Goal: Participate in discussion: Engage in conversation with other users on a specific topic

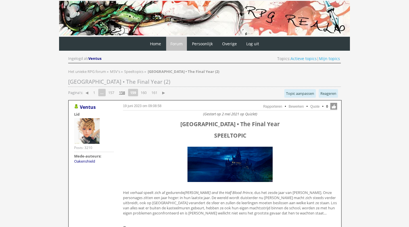
click at [125, 91] on link "158" at bounding box center [122, 92] width 11 height 8
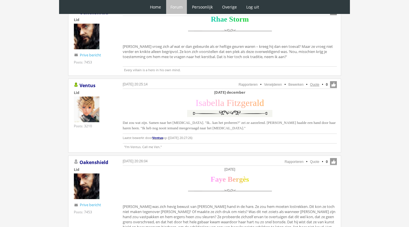
click at [312, 84] on link "Quote" at bounding box center [315, 84] width 9 height 4
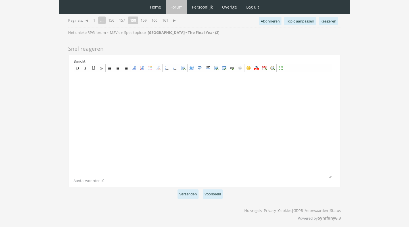
scroll to position [1480, 0]
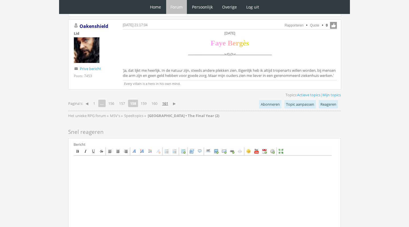
click at [166, 102] on link "161" at bounding box center [165, 103] width 11 height 8
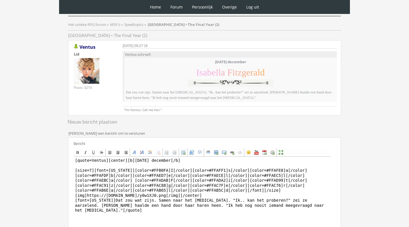
scroll to position [62, 0]
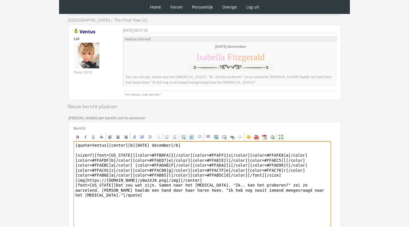
drag, startPoint x: 154, startPoint y: 145, endPoint x: 140, endPoint y: 144, distance: 13.4
click at [140, 144] on textarea "[quote=Ventus][center][b][DATE] december[/b] [size=7][font=[US_STATE]][color=#F…" at bounding box center [203, 193] width 258 height 105
click at [155, 144] on textarea "[quote=Ventus][center][b][DATE][/b] [size=7][font=[US_STATE]][color=#FFB0FA]I[/…" at bounding box center [203, 193] width 258 height 105
type textarea "[quote=Ventus][center][b][DATE][/b] [size=7][font=[US_STATE]][color=#FFB0FA]I[/…"
drag, startPoint x: 205, startPoint y: 179, endPoint x: 109, endPoint y: 144, distance: 101.9
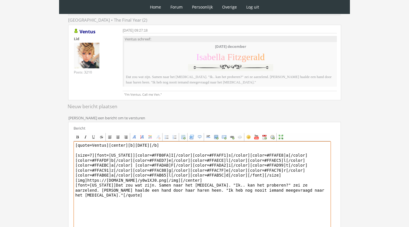
click at [109, 144] on textarea "[quote=Ventus][center][b]Dinsdag 7 december[/b] [size=7][font=Georgia][color=#F…" at bounding box center [203, 193] width 258 height 105
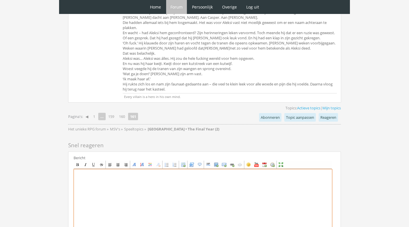
scroll to position [1128, 0]
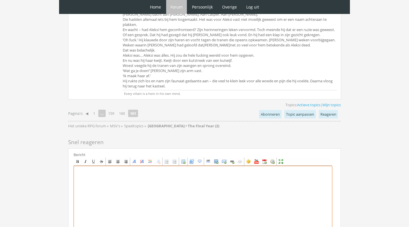
click at [156, 210] on textarea at bounding box center [203, 217] width 259 height 105
paste textarea "[center][b]Dinsdag 7 december[/b] [size=7][font=Georgia][color=#FFB0FA]I[/color…"
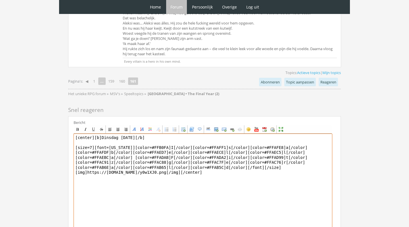
scroll to position [1161, 0]
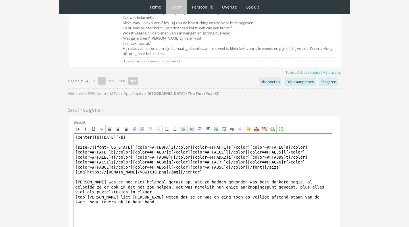
click at [182, 185] on textarea "[center][b]Dinsdag 7 december[/b] [size=7][font=Georgia][color=#FFB0FA]I[/color…" at bounding box center [203, 185] width 259 height 105
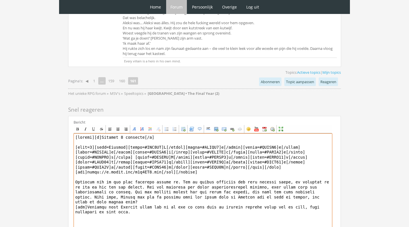
click at [153, 206] on textarea at bounding box center [203, 185] width 259 height 105
click at [90, 208] on textarea at bounding box center [203, 185] width 259 height 105
click at [125, 211] on textarea at bounding box center [203, 185] width 259 height 105
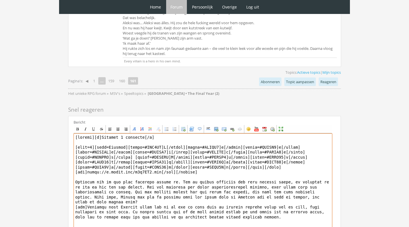
type textarea "[center][b]Dinsdag 7 december[/b] [size=7][font=Georgia][color=#FFB0FA]I[/color…"
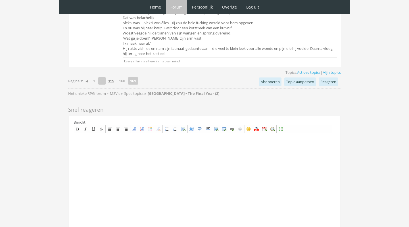
click at [114, 77] on link "159" at bounding box center [111, 81] width 11 height 8
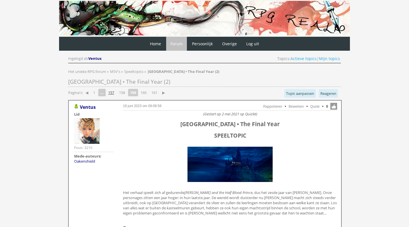
click at [114, 93] on link "157" at bounding box center [111, 92] width 11 height 8
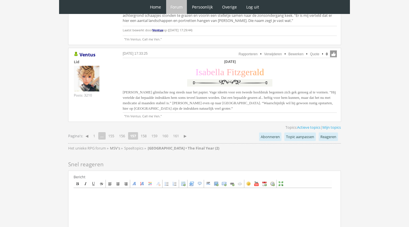
scroll to position [1367, 0]
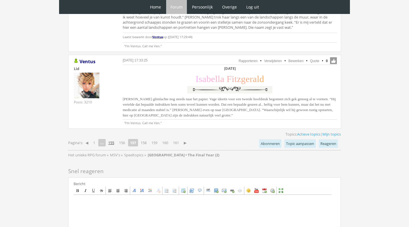
click at [113, 138] on link "155" at bounding box center [111, 142] width 11 height 8
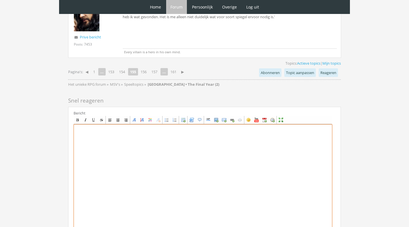
scroll to position [1582, 0]
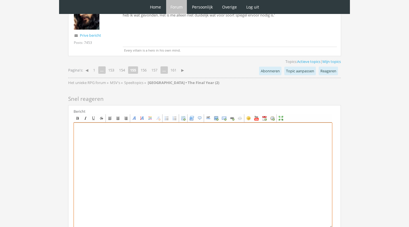
click at [151, 171] on textarea at bounding box center [203, 174] width 259 height 105
paste textarea "[center][b][DATE][/b] [size=7][font=[US_STATE]][color=#FFB0FA]I[/color][color=#…"
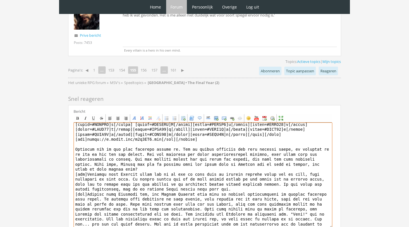
scroll to position [24, 0]
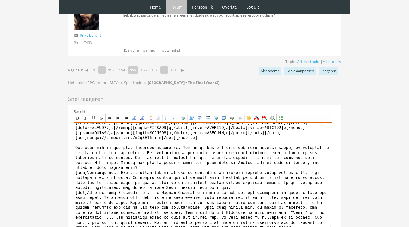
drag, startPoint x: 296, startPoint y: 208, endPoint x: 212, endPoint y: 207, distance: 83.6
click at [212, 207] on textarea at bounding box center [203, 174] width 259 height 105
click at [204, 189] on textarea at bounding box center [203, 174] width 259 height 105
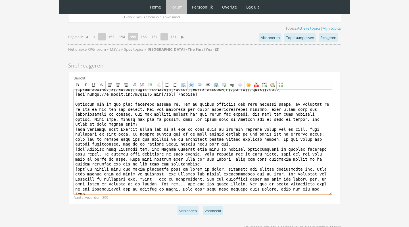
scroll to position [33, 0]
click at [249, 160] on textarea at bounding box center [203, 141] width 259 height 105
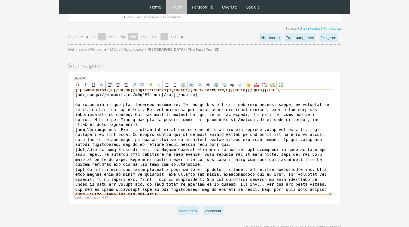
click at [82, 164] on textarea at bounding box center [203, 141] width 259 height 105
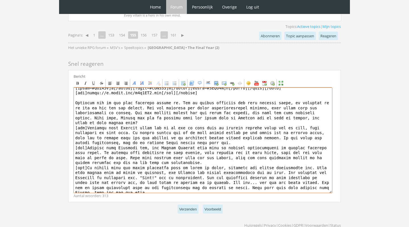
scroll to position [1616, 0]
click at [163, 172] on textarea at bounding box center [203, 140] width 259 height 105
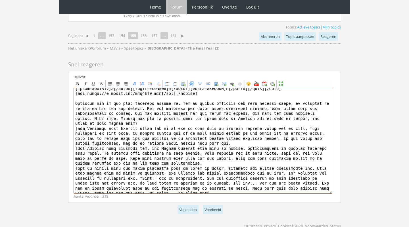
scroll to position [36, 0]
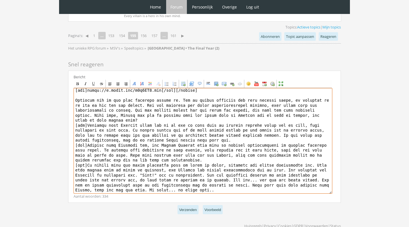
drag, startPoint x: 280, startPoint y: 174, endPoint x: 249, endPoint y: 173, distance: 31.0
click at [249, 174] on textarea at bounding box center [203, 140] width 259 height 105
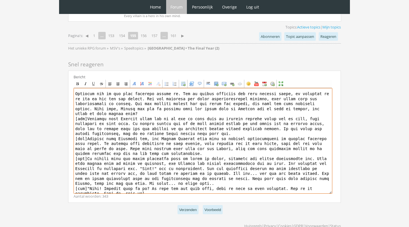
click at [101, 174] on textarea at bounding box center [203, 140] width 259 height 105
click at [184, 173] on textarea at bounding box center [203, 140] width 259 height 105
type textarea "[center][b]Dinsdag 7 december[/b] [size=7][font=Georgia][color=#FFB0FA]I[/color…"
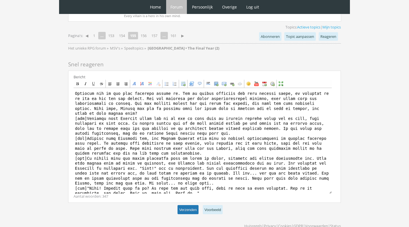
scroll to position [42, 0]
click at [188, 205] on button "Verzenden" at bounding box center [188, 209] width 21 height 9
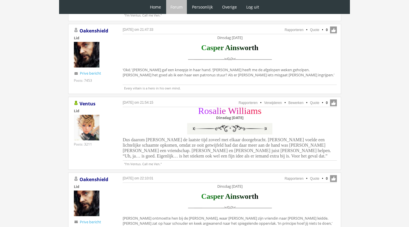
scroll to position [443, 0]
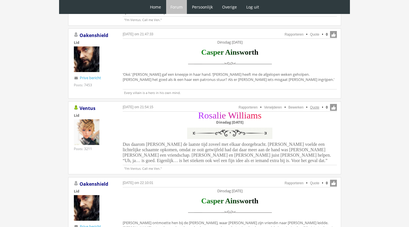
click at [314, 105] on link "Quote" at bounding box center [315, 107] width 9 height 4
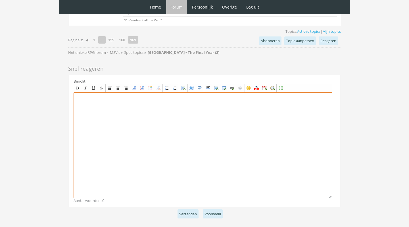
click at [179, 137] on textarea at bounding box center [203, 144] width 259 height 105
paste textarea "[center][size=7][font=Garamond][color=#B12BFF]R[/color][color=#B529F2]o[/color]…"
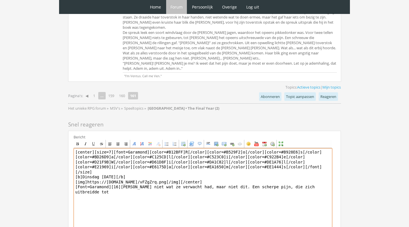
scroll to position [1317, 0]
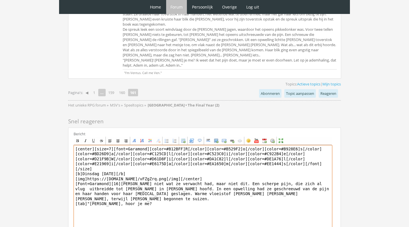
type textarea "[center][size=7][font=Garamond][color=#B12BFF]R[/color][color=#B529F2]o[/color]…"
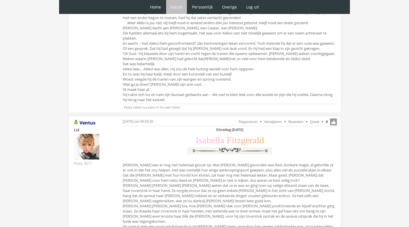
scroll to position [1115, 0]
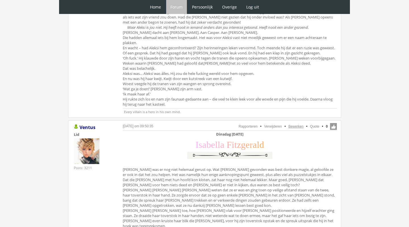
click at [297, 124] on link "Bewerken" at bounding box center [296, 126] width 15 height 4
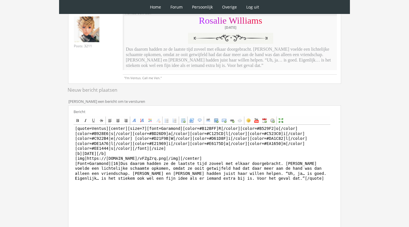
scroll to position [105, 0]
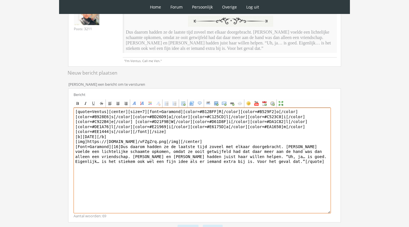
drag, startPoint x: 108, startPoint y: 111, endPoint x: 53, endPoint y: 105, distance: 54.6
click at [55, 106] on div "0 Home Forum Forum index Actieve topics Mijn topics Persoonlijk Profiel Prive b…" at bounding box center [204, 80] width 409 height 370
type textarea "[center][size=7][font=Garamond][color=#B12BFF]R[/color][color=#B529F2]o[/color]…"
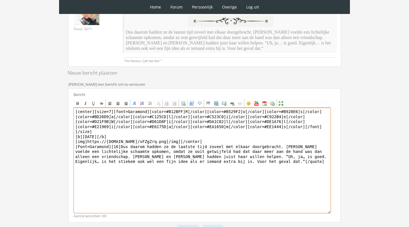
drag, startPoint x: 121, startPoint y: 144, endPoint x: 69, endPoint y: 109, distance: 62.9
click at [69, 109] on div "Bericht Bold Italic Underline Strikethrough Align left Center Align right Font …" at bounding box center [204, 155] width 273 height 134
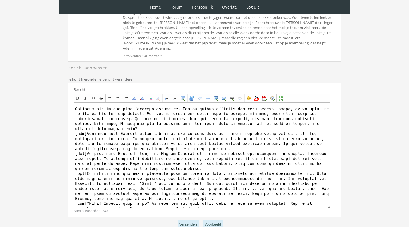
scroll to position [183, 0]
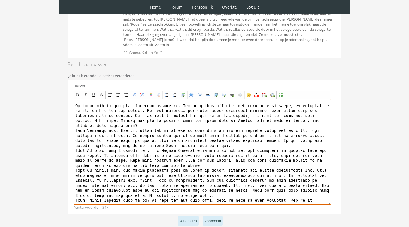
click at [146, 195] on textarea at bounding box center [203, 151] width 258 height 105
drag, startPoint x: 264, startPoint y: 194, endPoint x: 241, endPoint y: 195, distance: 23.3
click at [241, 195] on textarea at bounding box center [203, 151] width 258 height 105
type textarea "[center][b][DATE][/b] [size=7][font=[US_STATE]][color=#FFB0FA]I[/color][color=#…"
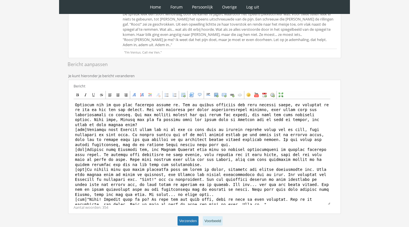
scroll to position [42, 0]
click at [187, 217] on button "Verzenden" at bounding box center [188, 220] width 21 height 9
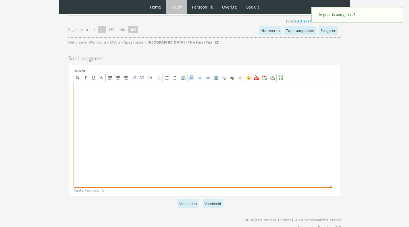
scroll to position [1380, 0]
click at [189, 138] on textarea at bounding box center [203, 134] width 259 height 105
paste textarea "[center][size=7][font=Garamond][color=#B12BFF]R[/color][color=#B529F2]o[/color]…"
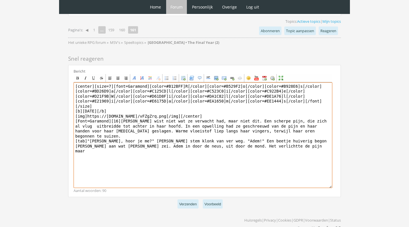
drag, startPoint x: 291, startPoint y: 129, endPoint x: 260, endPoint y: 129, distance: 31.3
click at [260, 129] on textarea "[center][size=7][font=Garamond][color=#B12BFF]R[/color][color=#B529F2]o[/color]…" at bounding box center [203, 134] width 259 height 105
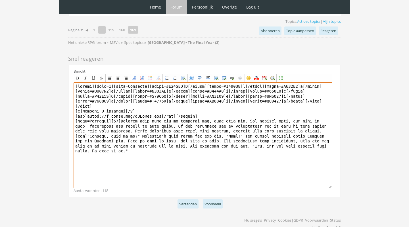
drag, startPoint x: 326, startPoint y: 135, endPoint x: 317, endPoint y: 135, distance: 8.8
click at [317, 135] on textarea at bounding box center [203, 134] width 259 height 105
click at [88, 139] on textarea at bounding box center [203, 134] width 259 height 105
click at [125, 142] on textarea at bounding box center [203, 134] width 259 height 105
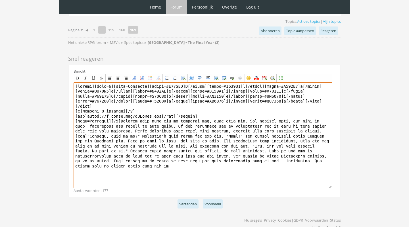
drag, startPoint x: 314, startPoint y: 149, endPoint x: 316, endPoint y: 152, distance: 3.6
click at [316, 152] on textarea at bounding box center [203, 134] width 259 height 105
click at [288, 109] on textarea at bounding box center [203, 134] width 259 height 105
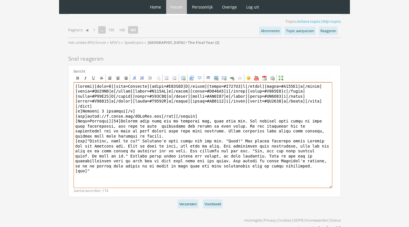
click at [196, 113] on textarea at bounding box center [203, 134] width 259 height 105
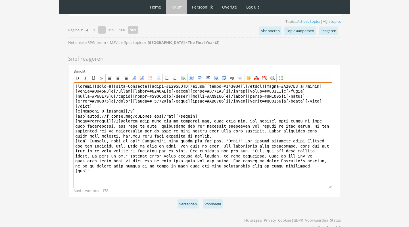
click at [160, 113] on textarea at bounding box center [203, 134] width 259 height 105
click at [276, 113] on textarea at bounding box center [203, 134] width 259 height 105
click at [311, 113] on textarea at bounding box center [203, 134] width 259 height 105
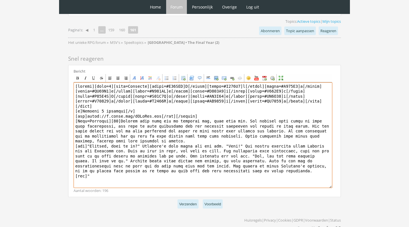
click at [240, 134] on textarea at bounding box center [203, 134] width 259 height 105
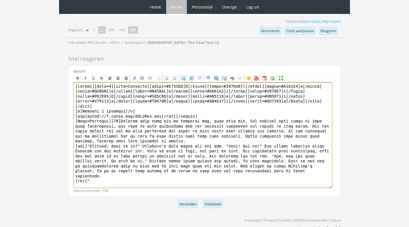
click at [242, 138] on textarea at bounding box center [203, 134] width 259 height 105
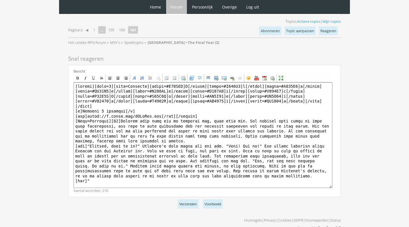
click at [223, 142] on textarea at bounding box center [203, 134] width 259 height 105
click at [262, 148] on textarea at bounding box center [203, 134] width 259 height 105
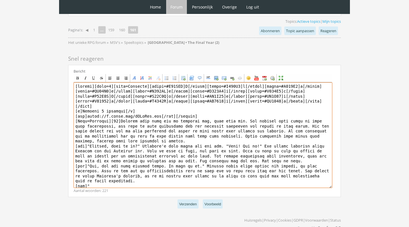
drag, startPoint x: 96, startPoint y: 157, endPoint x: 71, endPoint y: 157, distance: 25.0
click at [71, 157] on div "Bericht Bold Italic Underline Strikethrough Align left Center Align right Font …" at bounding box center [204, 131] width 273 height 132
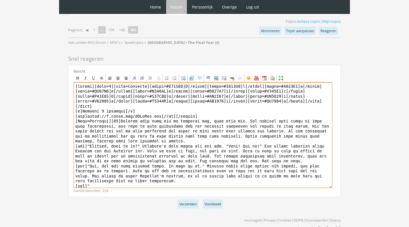
click at [186, 167] on textarea at bounding box center [203, 134] width 259 height 105
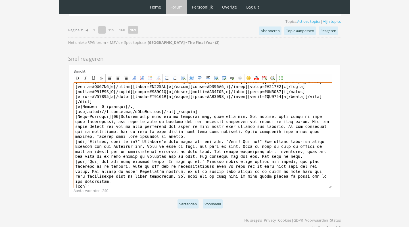
scroll to position [4, 0]
click at [118, 173] on textarea at bounding box center [203, 134] width 259 height 105
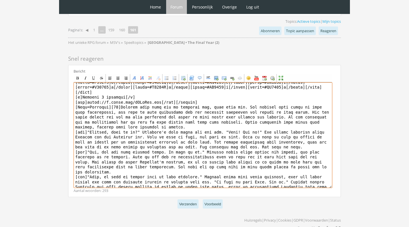
scroll to position [17, 0]
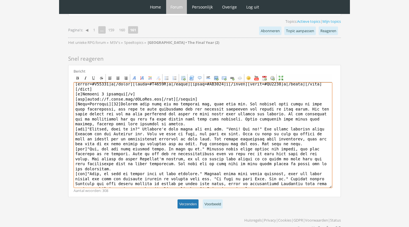
type textarea "[center][size=7][font=Garamond][color=#B12BFF]R[/color][color=#B529F2]o[/color]…"
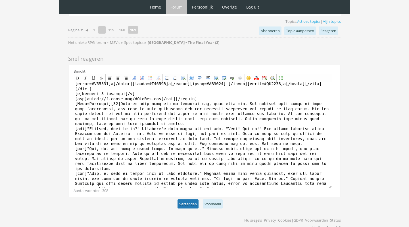
click at [193, 199] on button "Verzenden" at bounding box center [188, 203] width 21 height 9
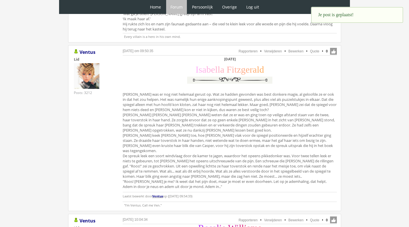
scroll to position [1094, 0]
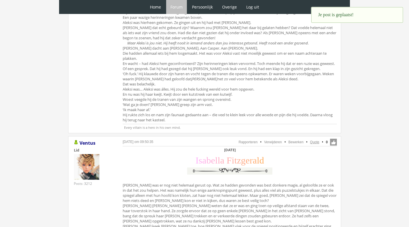
click at [314, 140] on link "Quote" at bounding box center [315, 142] width 9 height 4
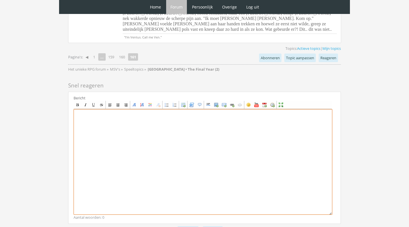
scroll to position [1520, 0]
click at [132, 148] on textarea at bounding box center [203, 161] width 259 height 105
paste textarea "[center][b][DATE][/b] [size=7][font=[US_STATE]][color=#FFB0FA]I[/color][color=#…"
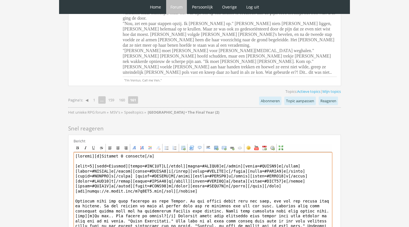
scroll to position [1480, 0]
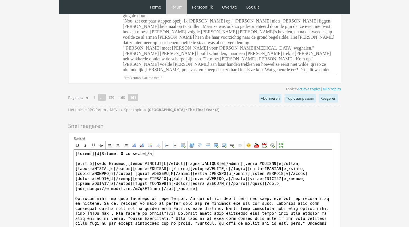
drag, startPoint x: 304, startPoint y: 184, endPoint x: 197, endPoint y: 183, distance: 106.9
click at [197, 183] on textarea at bounding box center [203, 201] width 259 height 105
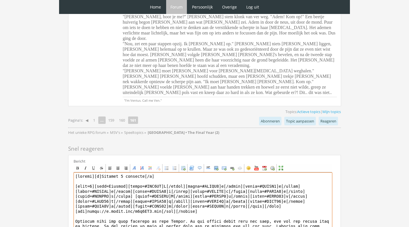
scroll to position [1457, 0]
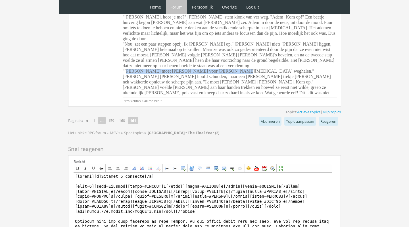
drag, startPoint x: 219, startPoint y: 38, endPoint x: 125, endPoint y: 37, distance: 93.8
click at [125, 37] on span "Rosalie wist niet wat ze verwacht had, maar niet dit. Een scherpe pijn alsof er…" at bounding box center [229, 38] width 213 height 113
copy span ""Roos, je moet je handen voor je ogen weghalen.""
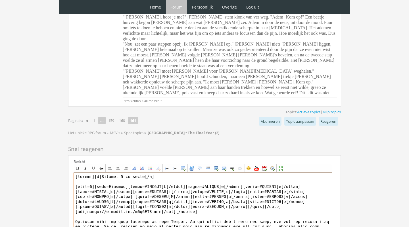
click at [193, 206] on textarea at bounding box center [203, 224] width 259 height 105
paste textarea ""Roos, je moet je handen voor je ogen weghalen.""
click at [183, 214] on textarea at bounding box center [203, 224] width 259 height 105
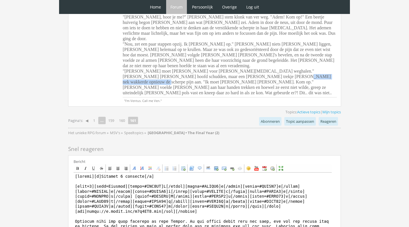
drag, startPoint x: 273, startPoint y: 44, endPoint x: 213, endPoint y: 46, distance: 59.7
click at [213, 46] on span "Rosalie wist niet wat ze verwacht had, maar niet dit. Een scherpe pijn alsof er…" at bounding box center [229, 38] width 213 height 113
copy span ""Ik moet ze zien Roos. Kom op.""
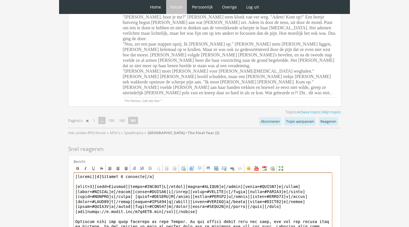
click at [324, 210] on textarea at bounding box center [203, 224] width 259 height 105
paste textarea ""Ik moet ze zien Roos. Kom op.""
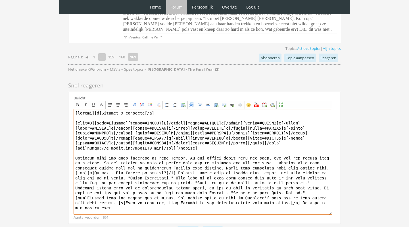
scroll to position [1520, 0]
drag, startPoint x: 311, startPoint y: 169, endPoint x: 111, endPoint y: 169, distance: 199.6
click at [111, 169] on textarea at bounding box center [203, 161] width 259 height 105
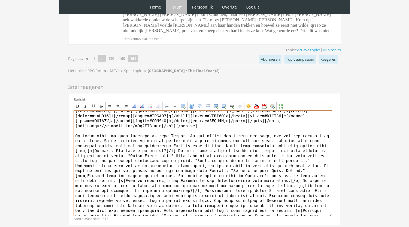
scroll to position [27, 0]
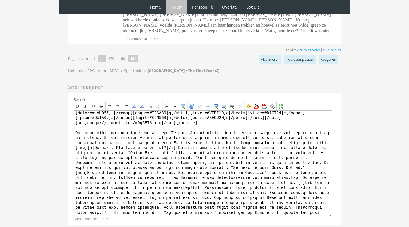
click at [226, 175] on textarea at bounding box center [203, 162] width 259 height 105
click at [258, 175] on textarea at bounding box center [203, 162] width 259 height 105
drag, startPoint x: 258, startPoint y: 175, endPoint x: 202, endPoint y: 175, distance: 55.7
click at [202, 175] on textarea at bounding box center [203, 162] width 259 height 105
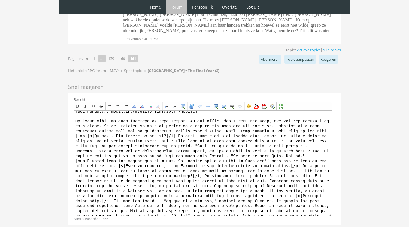
scroll to position [38, 0]
drag, startPoint x: 324, startPoint y: 174, endPoint x: 243, endPoint y: 173, distance: 81.9
click at [243, 173] on textarea at bounding box center [203, 162] width 259 height 105
type textarea "[center][b]Dinsdag 7 december[/b] [size=7][font=Georgia][color=#FFB0FA]I[/color…"
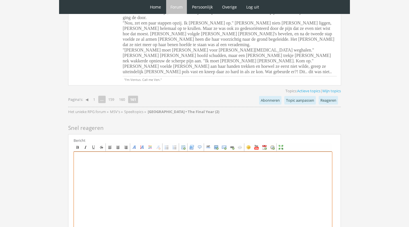
scroll to position [1466, 0]
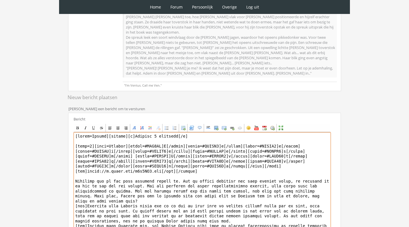
scroll to position [170, 0]
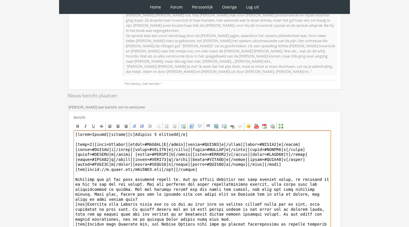
drag, startPoint x: 109, startPoint y: 129, endPoint x: 69, endPoint y: 131, distance: 39.9
click at [69, 131] on div "Bericht Bold Italic Underline Strikethrough Align left Center Align right Font …" at bounding box center [204, 178] width 273 height 134
click at [98, 140] on textarea at bounding box center [203, 182] width 258 height 105
drag, startPoint x: 108, startPoint y: 129, endPoint x: 76, endPoint y: 128, distance: 31.9
click at [76, 130] on textarea at bounding box center [203, 182] width 258 height 105
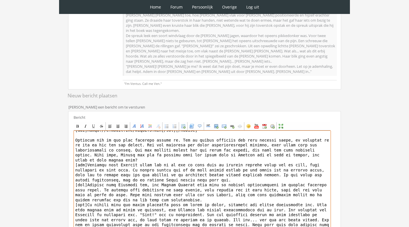
scroll to position [173, 0]
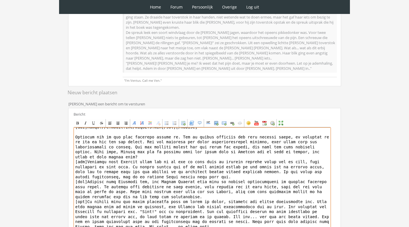
drag, startPoint x: 97, startPoint y: 134, endPoint x: 215, endPoint y: 226, distance: 149.4
click at [213, 226] on textarea at bounding box center [203, 179] width 258 height 105
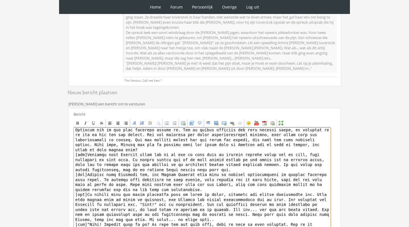
type textarea "[center][b]Dinsdag 7 december[/b] [size=7][font=Georgia][color=#FFB0FA]I[/color…"
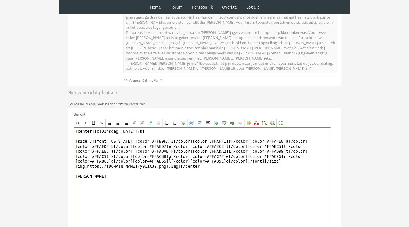
scroll to position [0, 0]
drag, startPoint x: 128, startPoint y: 176, endPoint x: 64, endPoint y: 118, distance: 85.8
click at [64, 118] on div "RPG Realm Ingelogd als Ventus Topics: Actieve topics | Mijn topics Het unieke R…" at bounding box center [205, 76] width 284 height 411
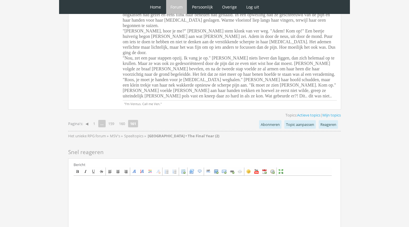
scroll to position [1469, 0]
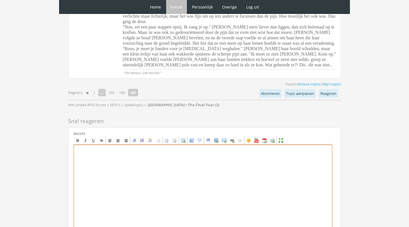
click at [125, 146] on textarea at bounding box center [203, 196] width 259 height 105
paste textarea "[center][b][DATE][/b] [size=7][font=[US_STATE]][color=#FFB0FA]I[/color][color=#…"
type textarea "[center][b][DATE][/b] [size=7][font=[US_STATE]][color=#FFB0FA]I[/color][color=#…"
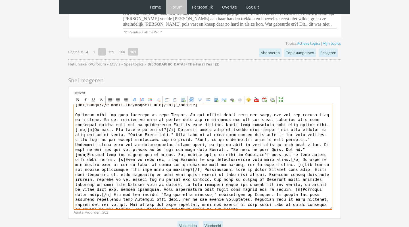
scroll to position [1513, 0]
